Goal: Browse casually

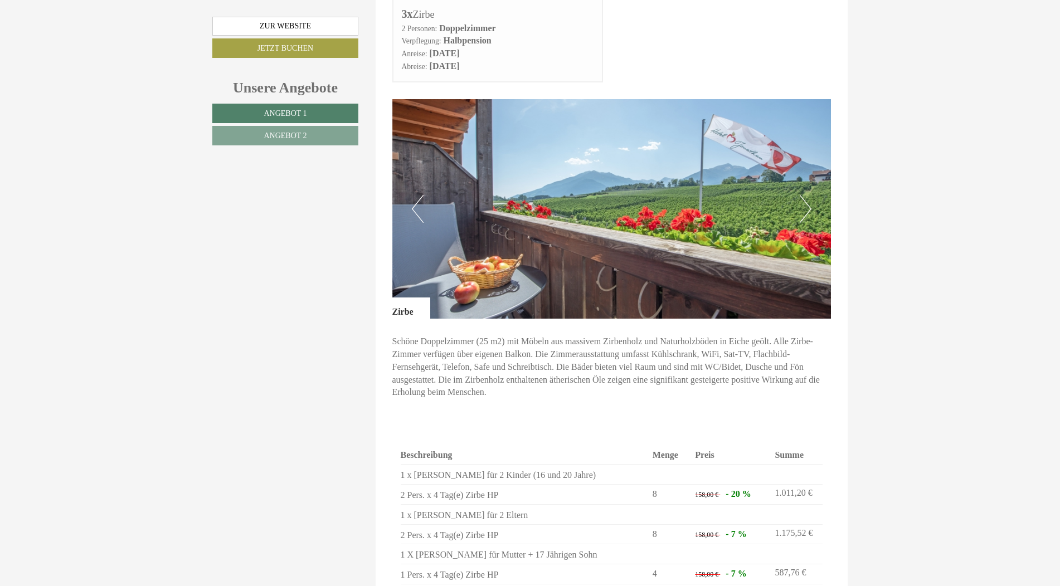
scroll to position [1994, 0]
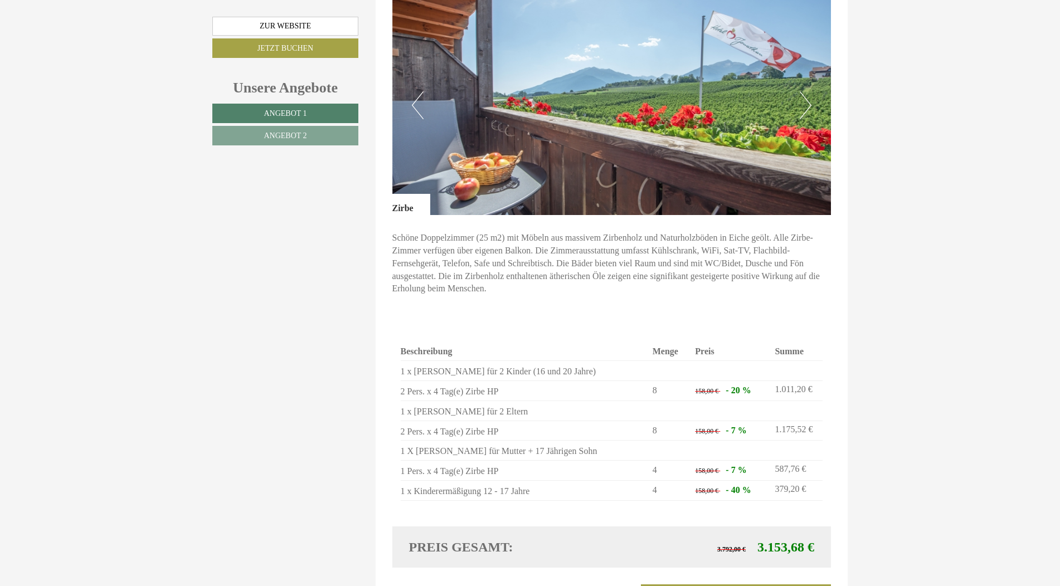
drag, startPoint x: 813, startPoint y: 75, endPoint x: 803, endPoint y: 71, distance: 10.6
click at [803, 71] on div "Previous Next" at bounding box center [611, 106] width 439 height 220
click at [803, 91] on button "Next" at bounding box center [806, 105] width 12 height 28
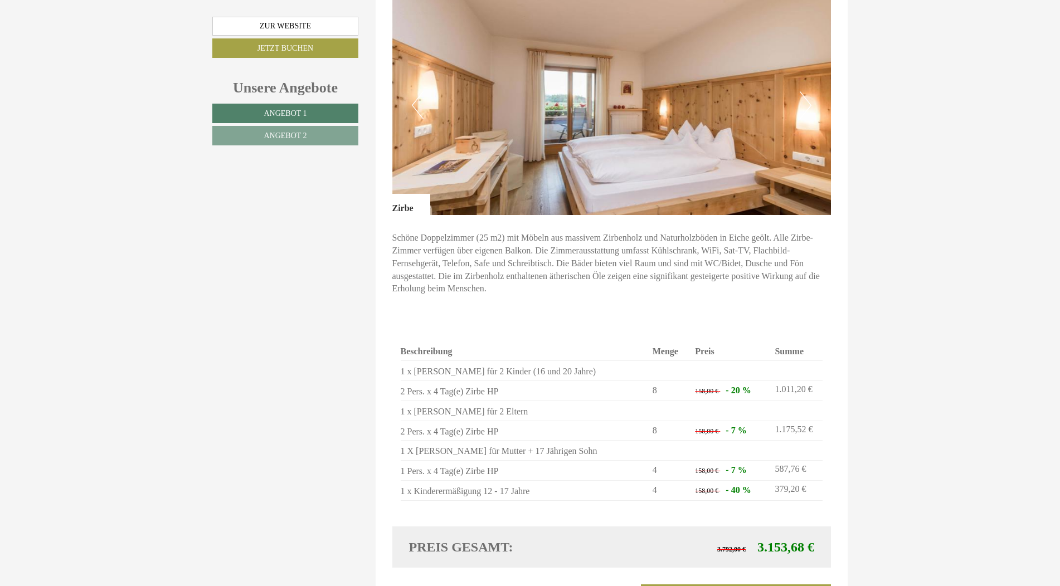
click at [803, 91] on button "Next" at bounding box center [806, 105] width 12 height 28
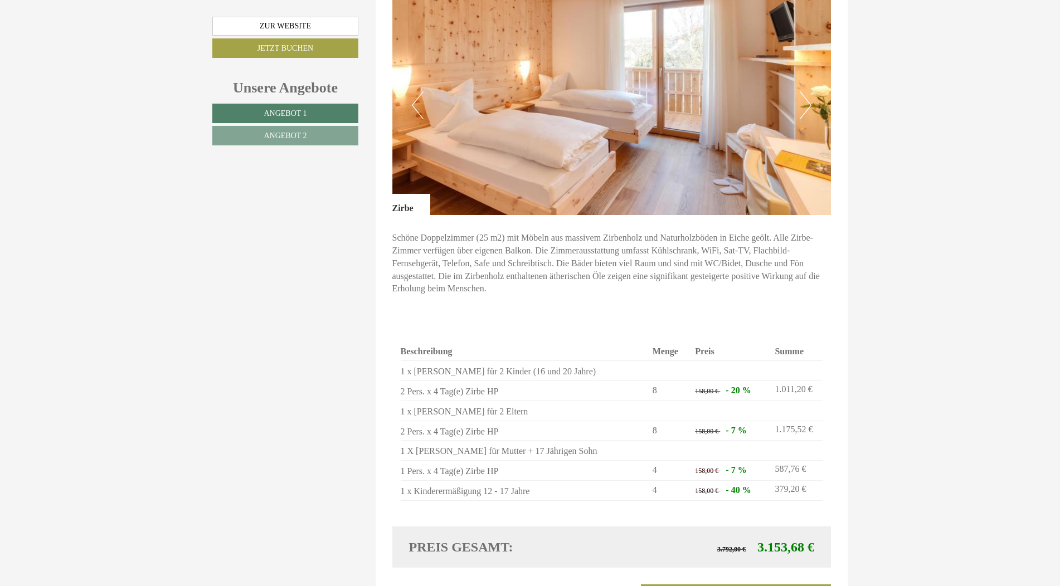
click at [803, 91] on button "Next" at bounding box center [806, 105] width 12 height 28
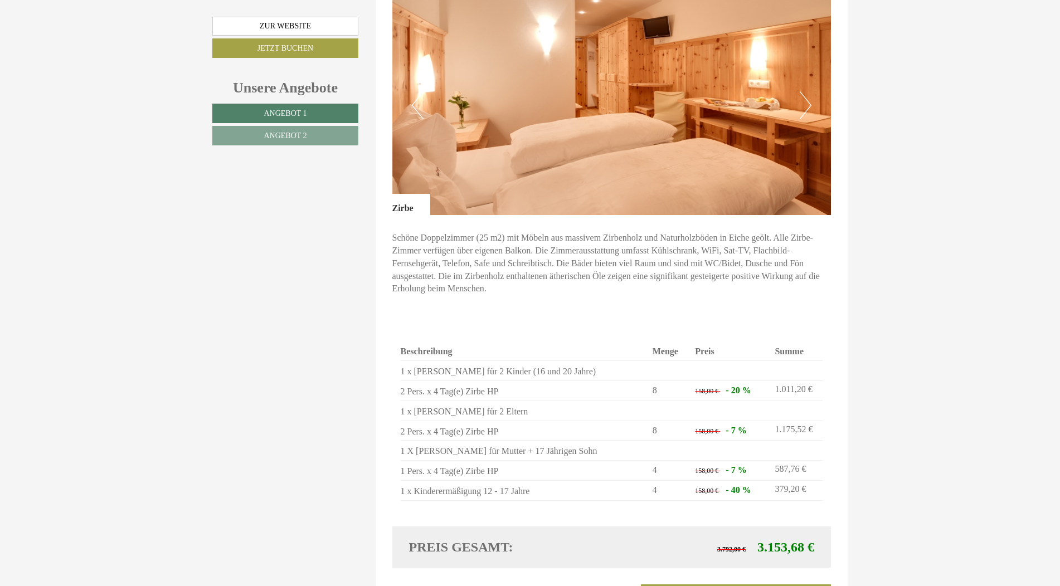
click at [803, 91] on button "Next" at bounding box center [806, 105] width 12 height 28
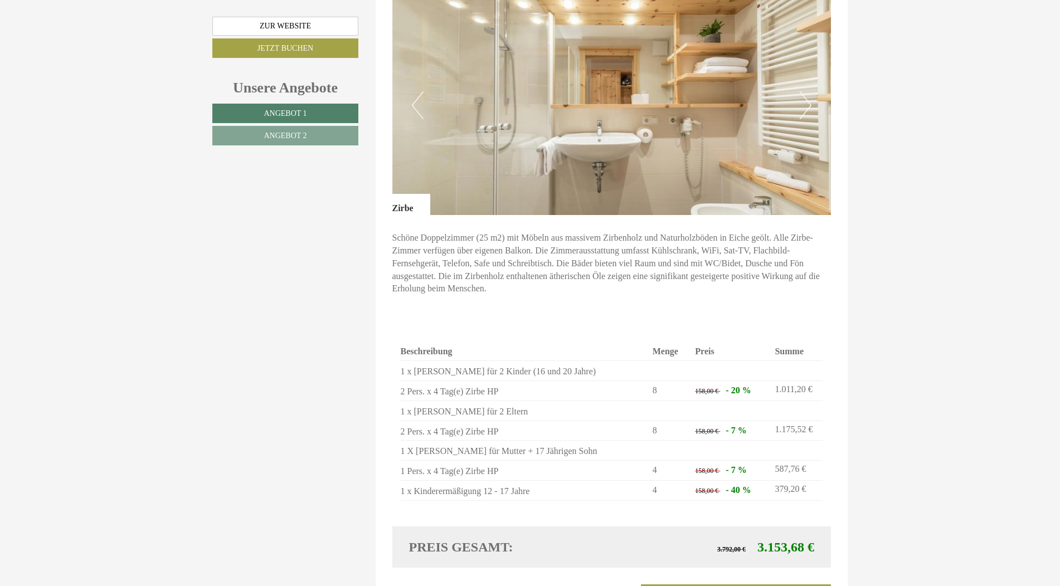
click at [1060, 216] on div "Einen wunderschönen guten Tag [PERSON_NAME]! Herzlichen Dank für Ihre freundlic…" at bounding box center [530, 513] width 1060 height 4187
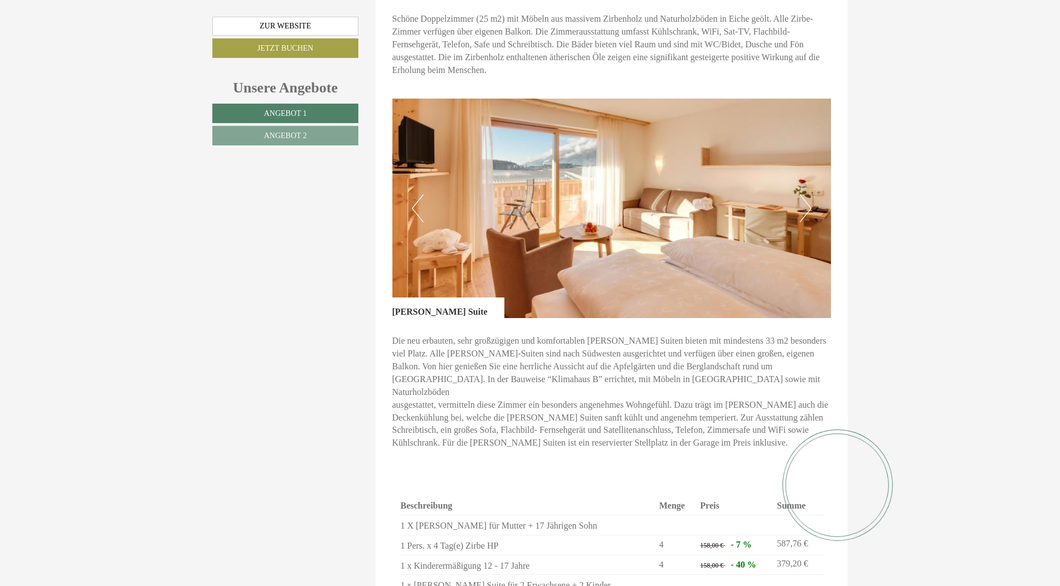
scroll to position [950, 0]
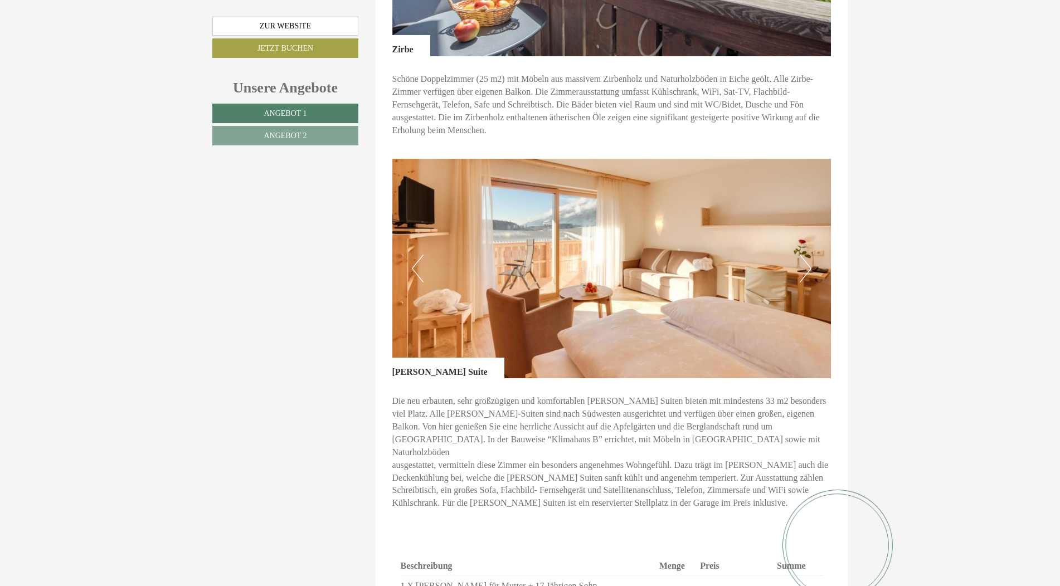
click at [800, 255] on button "Next" at bounding box center [806, 269] width 12 height 28
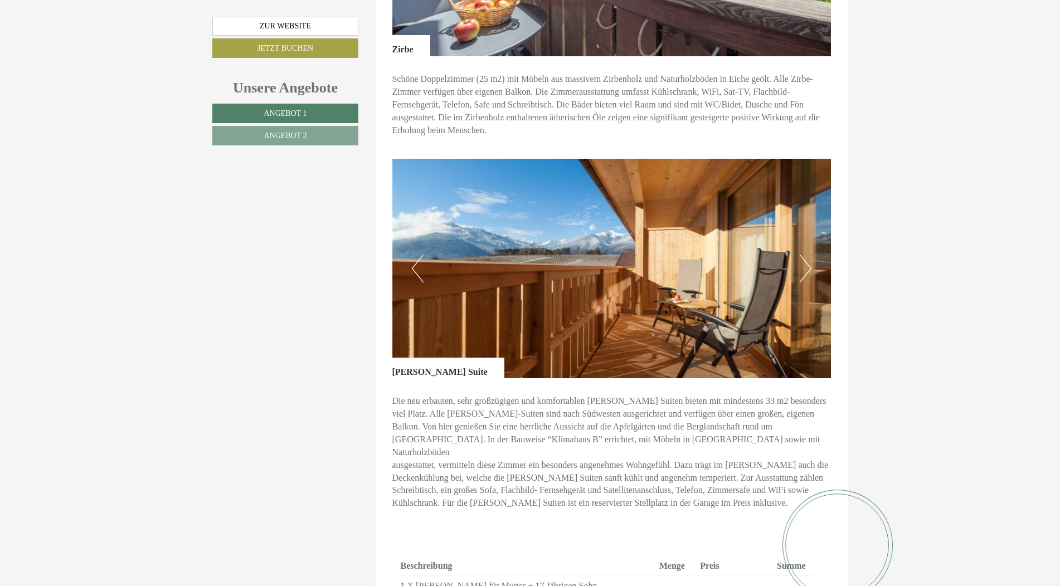
click at [800, 255] on button "Next" at bounding box center [806, 269] width 12 height 28
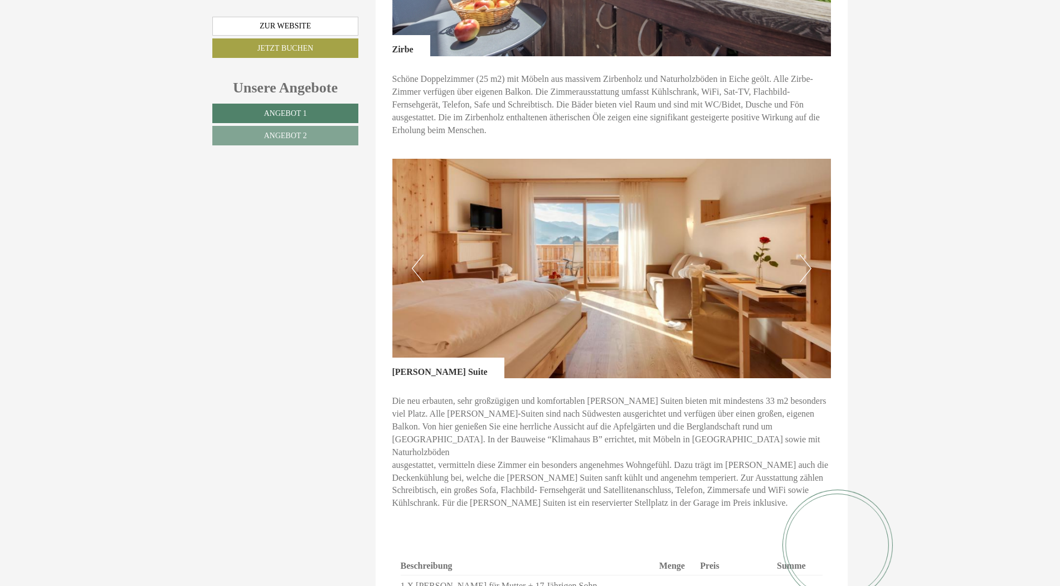
click at [800, 255] on button "Next" at bounding box center [806, 269] width 12 height 28
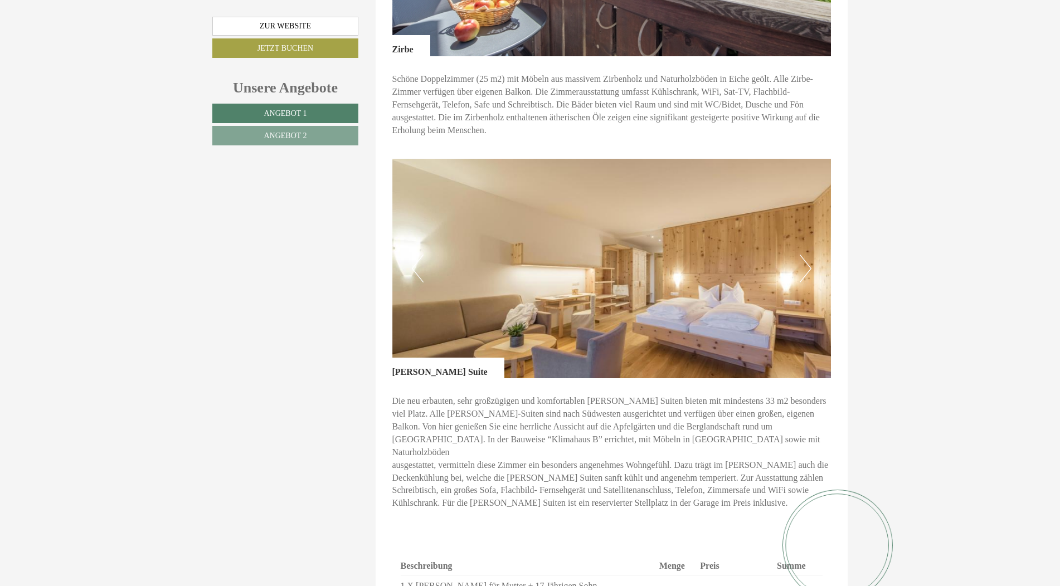
click at [800, 255] on button "Next" at bounding box center [806, 269] width 12 height 28
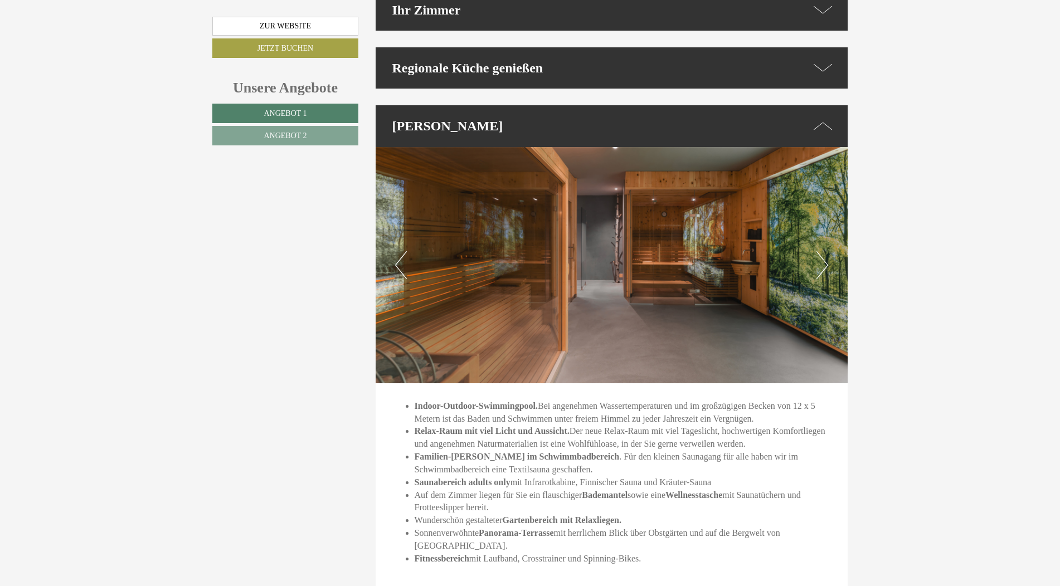
scroll to position [3968, 0]
